Goal: Information Seeking & Learning: Learn about a topic

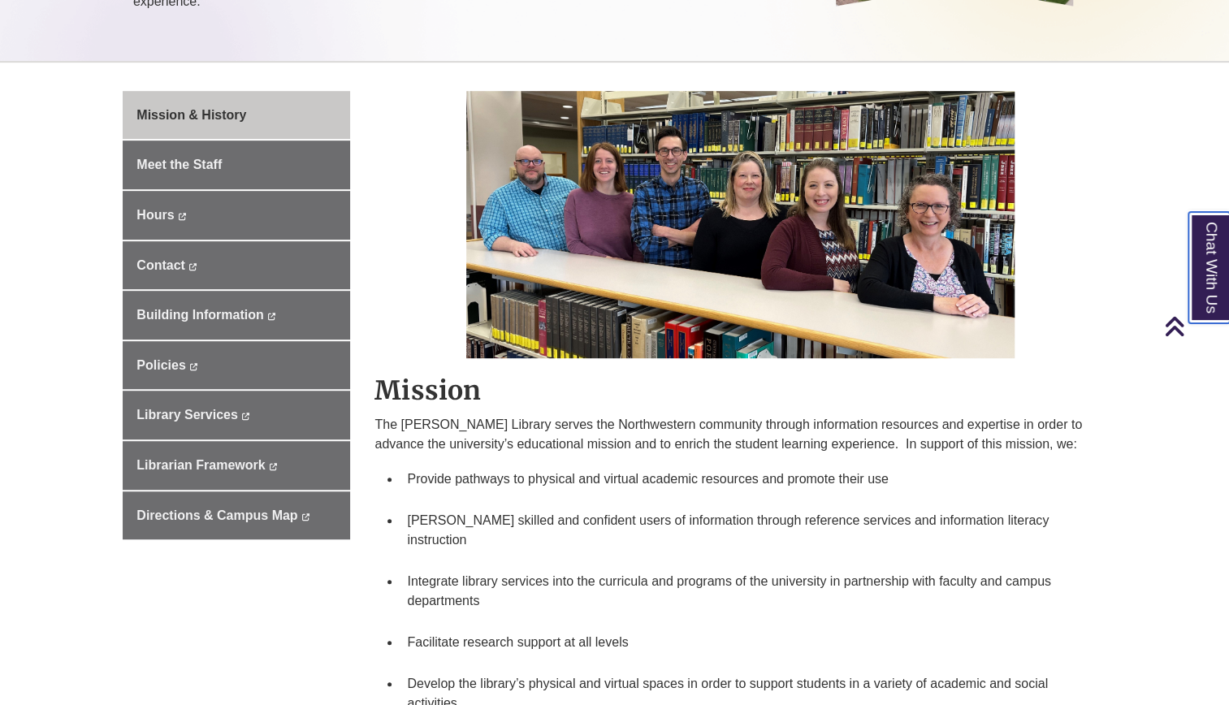
scroll to position [380, 0]
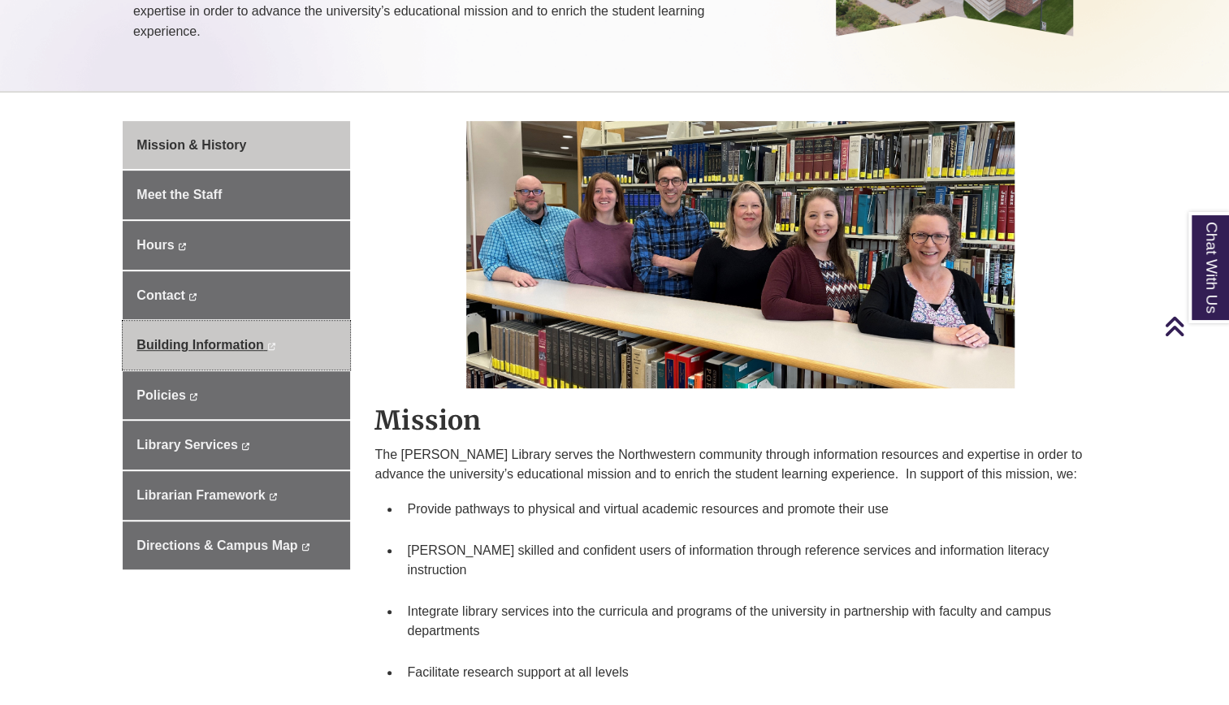
click at [184, 321] on link "Building Information This link opens in a new window This link opens in a new w…" at bounding box center [236, 345] width 227 height 49
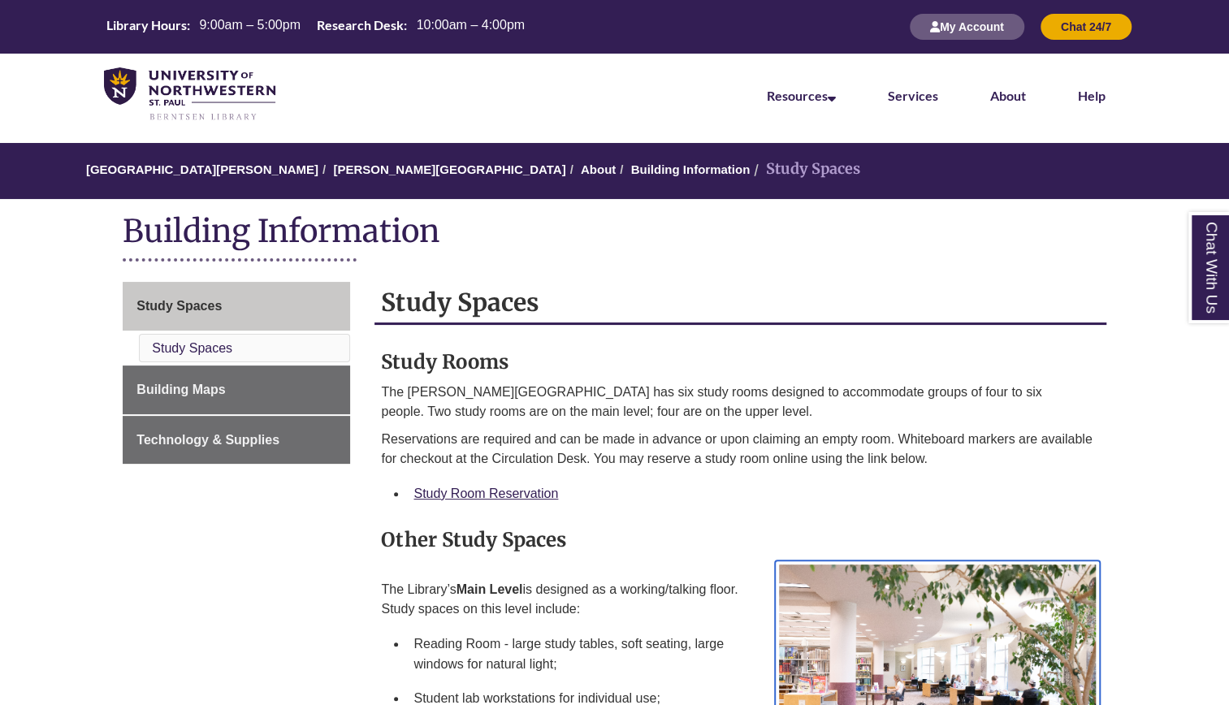
click at [1089, 560] on img at bounding box center [937, 669] width 325 height 219
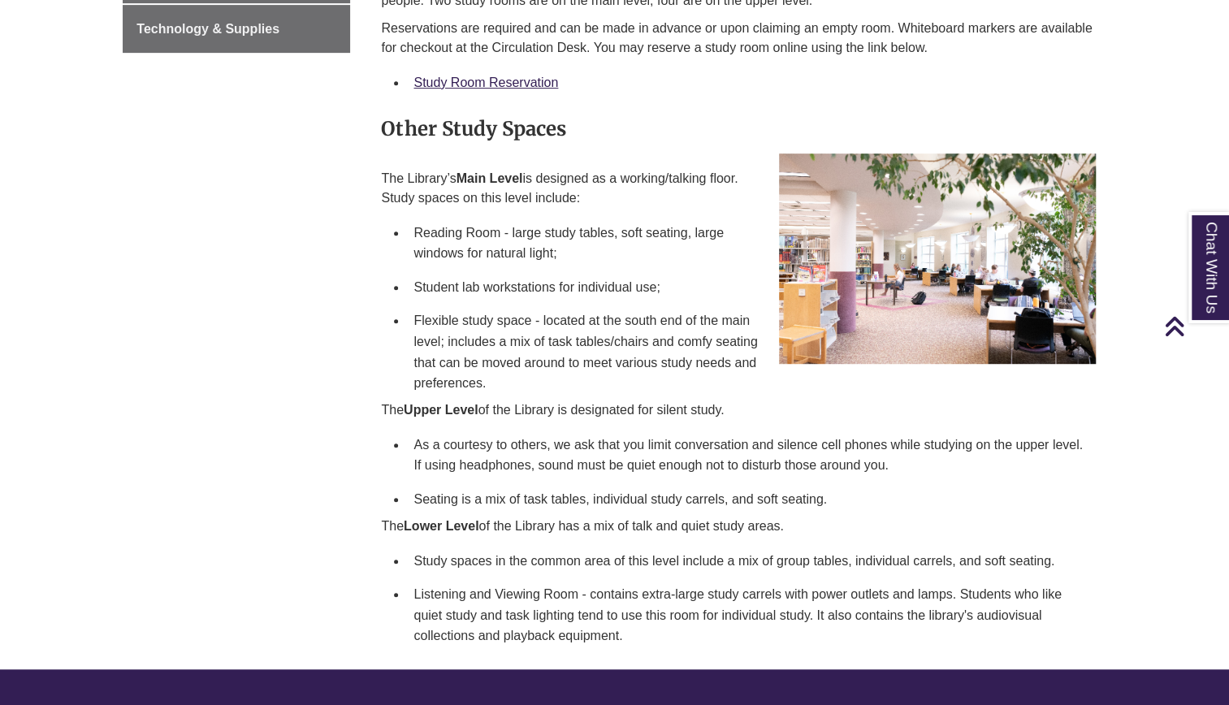
scroll to position [404, 0]
